Goal: Find specific page/section: Find specific page/section

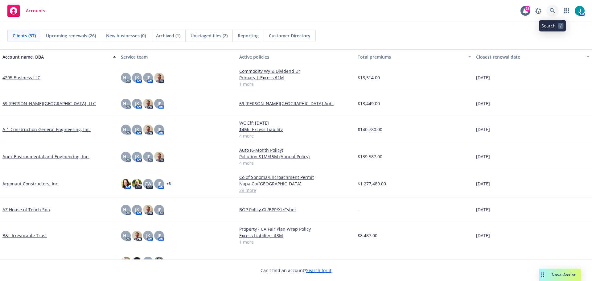
click at [554, 10] on icon at bounding box center [552, 11] width 6 height 6
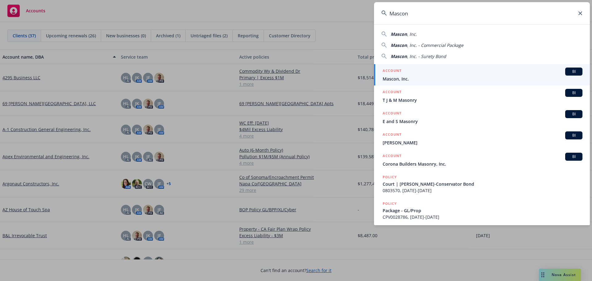
type input "Mascon"
click at [574, 72] on span "BI" at bounding box center [573, 72] width 12 height 6
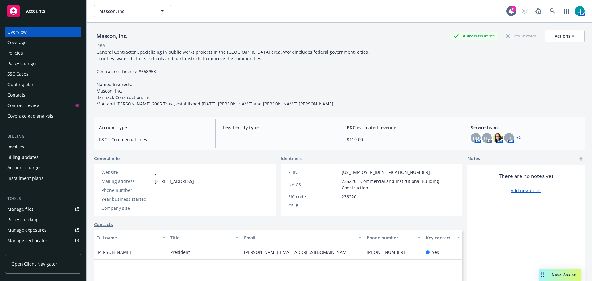
click at [23, 52] on div "Policies" at bounding box center [42, 53] width 71 height 10
